Goal: Complete application form: Complete application form

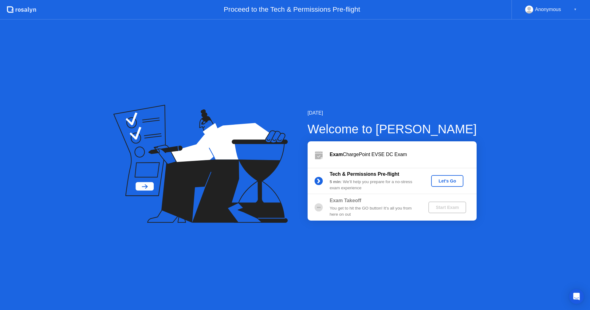
click at [444, 180] on div "Let's Go" at bounding box center [447, 181] width 27 height 5
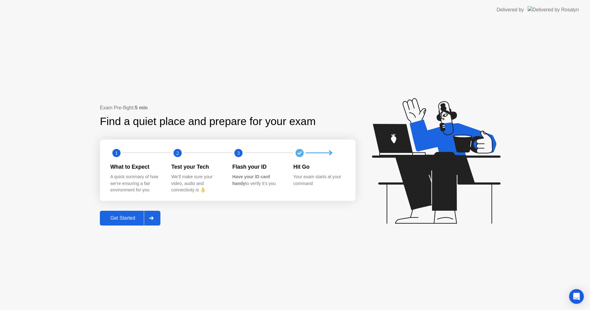
click at [133, 216] on div "Get Started" at bounding box center [123, 218] width 42 height 6
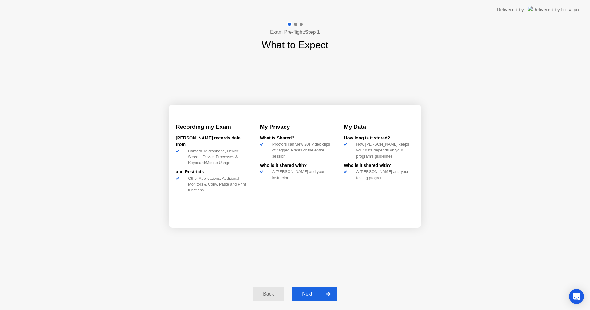
click at [309, 294] on div "Next" at bounding box center [307, 294] width 27 height 6
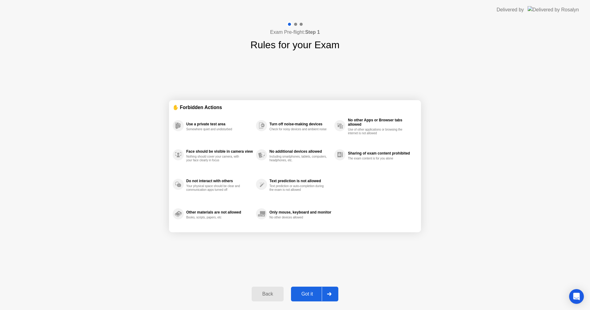
click at [308, 293] on div "Got it" at bounding box center [307, 294] width 29 height 6
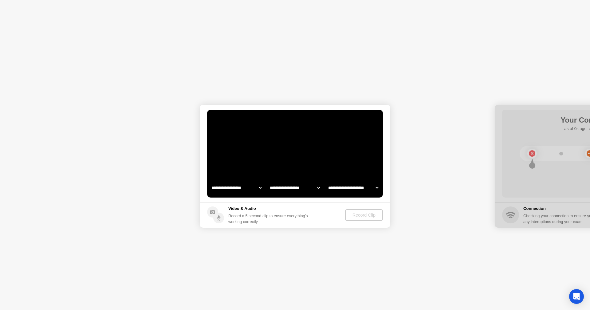
select select "**********"
select select "*******"
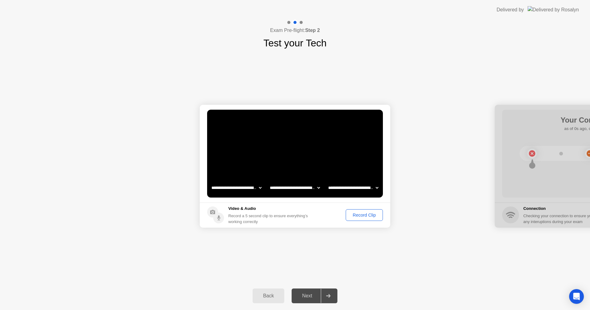
click at [359, 214] on div "Record Clip" at bounding box center [364, 215] width 33 height 5
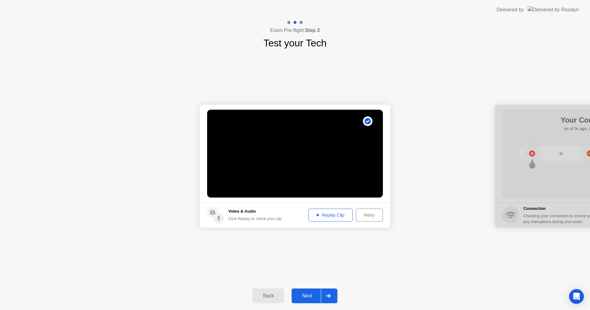
click at [339, 214] on div "Replay Clip" at bounding box center [331, 215] width 40 height 5
click at [326, 215] on div "Replay Clip" at bounding box center [331, 215] width 40 height 5
click at [309, 293] on div "Next" at bounding box center [307, 296] width 27 height 6
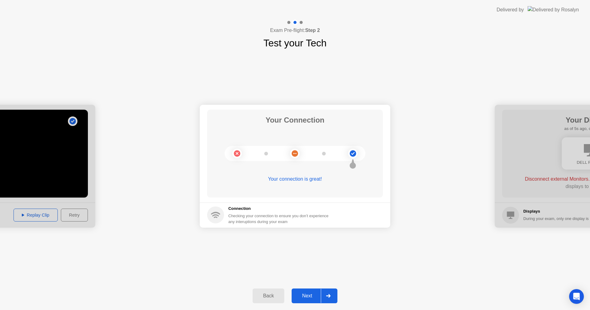
click at [304, 298] on div "Next" at bounding box center [307, 296] width 27 height 6
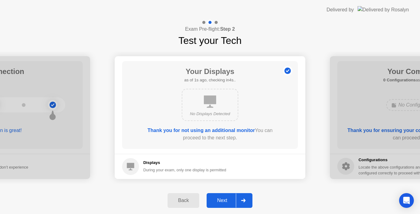
click at [224, 199] on div "Next" at bounding box center [221, 201] width 27 height 6
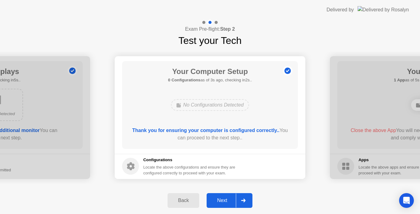
click at [224, 199] on div "Next" at bounding box center [221, 201] width 27 height 6
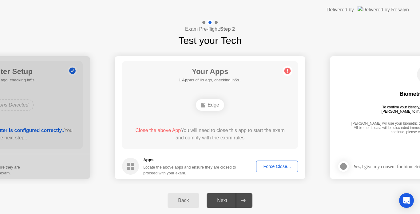
click at [266, 168] on div "Force Close..." at bounding box center [277, 166] width 38 height 5
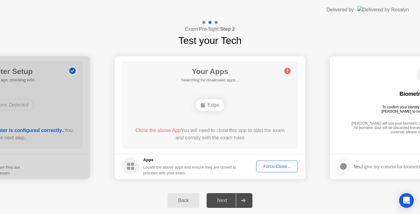
click at [172, 130] on span "Close the above App" at bounding box center [157, 130] width 45 height 5
click at [265, 164] on div "Force Close..." at bounding box center [277, 166] width 38 height 5
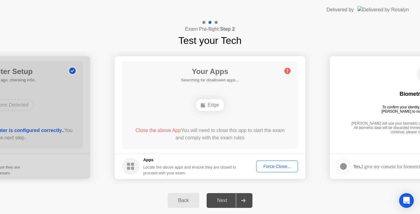
click at [266, 168] on div "Force Close..." at bounding box center [277, 166] width 38 height 5
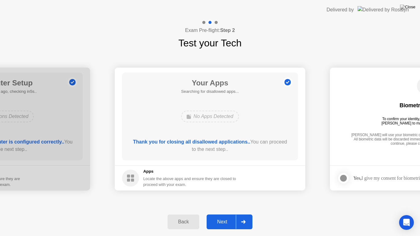
click at [224, 222] on div "Next" at bounding box center [221, 222] width 27 height 6
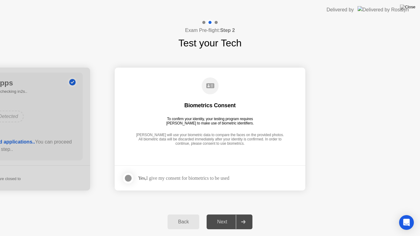
click at [224, 222] on div "Next" at bounding box center [221, 222] width 27 height 6
click at [129, 179] on div at bounding box center [127, 178] width 7 height 7
click at [216, 220] on div "Next" at bounding box center [221, 222] width 27 height 6
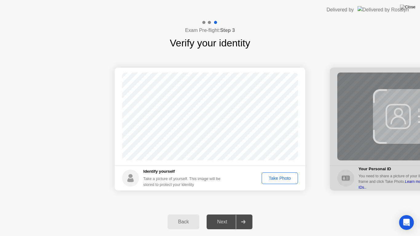
click at [220, 222] on div "Next" at bounding box center [221, 222] width 27 height 6
click at [271, 180] on div "Take Photo" at bounding box center [280, 178] width 32 height 5
click at [222, 217] on button "Next" at bounding box center [230, 222] width 46 height 15
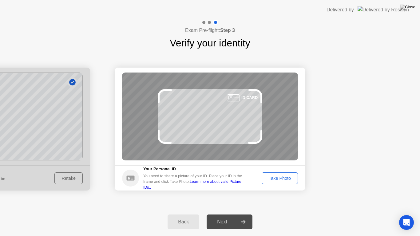
click at [266, 177] on div "Take Photo" at bounding box center [280, 178] width 32 height 5
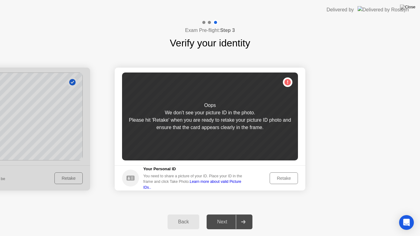
click at [279, 176] on div "Retake" at bounding box center [284, 178] width 24 height 5
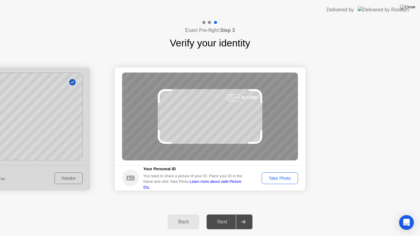
click at [279, 176] on div "Take Photo" at bounding box center [280, 178] width 32 height 5
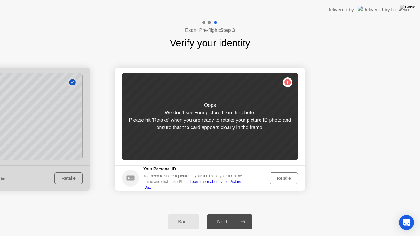
drag, startPoint x: 279, startPoint y: 175, endPoint x: 280, endPoint y: 171, distance: 4.0
click at [280, 171] on footer "Your Personal ID You need to share a picture of your ID. Place your ID in the f…" at bounding box center [210, 177] width 191 height 25
click at [284, 169] on footer "Your Personal ID You need to share a picture of your ID. Place your ID in the f…" at bounding box center [210, 177] width 191 height 25
click at [282, 176] on div "Retake" at bounding box center [284, 178] width 24 height 5
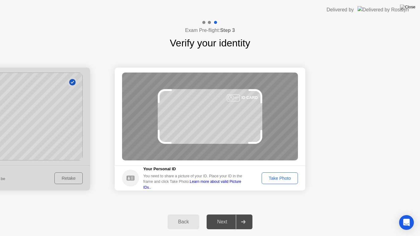
click at [282, 176] on div "Take Photo" at bounding box center [280, 178] width 32 height 5
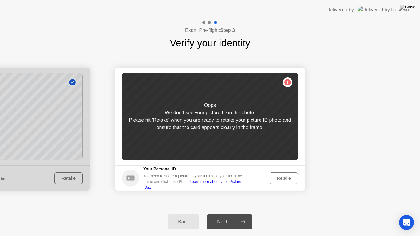
click at [282, 176] on div "Retake" at bounding box center [284, 178] width 24 height 5
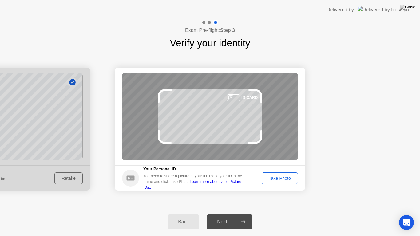
click at [286, 176] on div "Take Photo" at bounding box center [280, 178] width 32 height 5
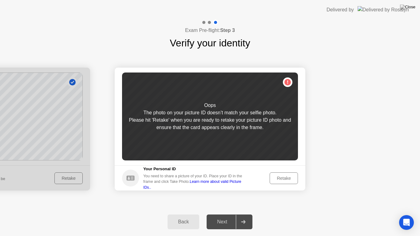
click at [181, 221] on div "Back" at bounding box center [183, 222] width 28 height 6
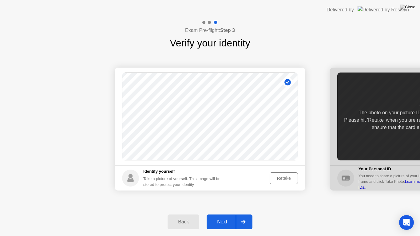
click at [278, 176] on div "Retake" at bounding box center [284, 178] width 24 height 5
click at [278, 177] on div "Take Photo" at bounding box center [280, 178] width 32 height 5
click at [225, 220] on div "Next" at bounding box center [221, 222] width 27 height 6
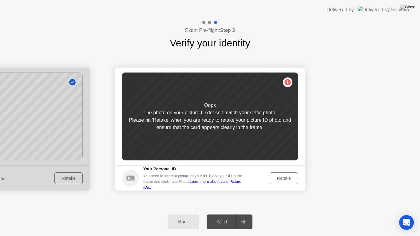
click at [276, 176] on div "Retake" at bounding box center [284, 178] width 24 height 5
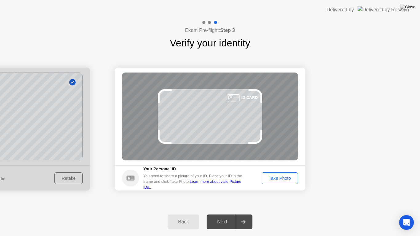
click at [285, 178] on div "Take Photo" at bounding box center [280, 178] width 32 height 5
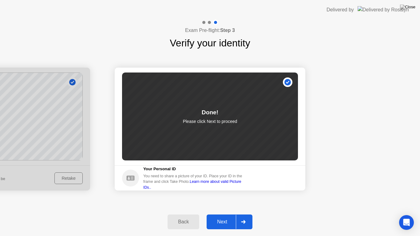
click at [226, 222] on div "Next" at bounding box center [221, 222] width 27 height 6
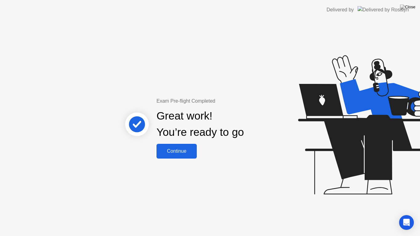
click at [180, 156] on button "Continue" at bounding box center [176, 151] width 40 height 15
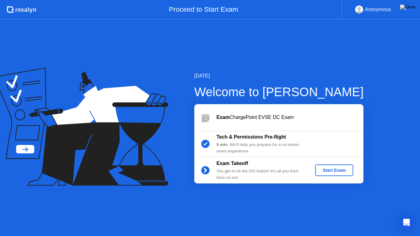
click at [328, 170] on div "Start Exam" at bounding box center [334, 170] width 33 height 5
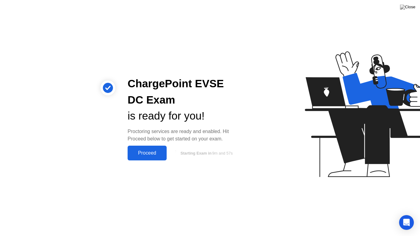
click at [156, 155] on div "Proceed" at bounding box center [146, 153] width 35 height 6
